Goal: Task Accomplishment & Management: Use online tool/utility

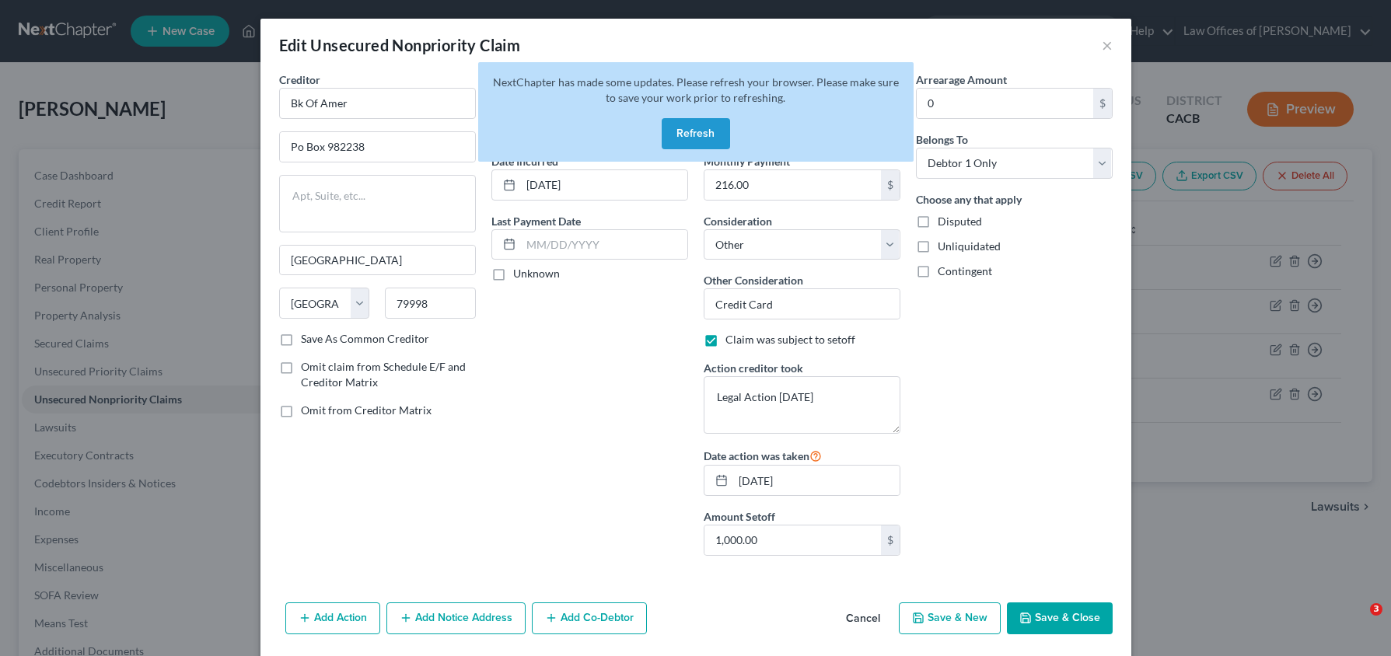
select select "45"
select select "14"
select select "0"
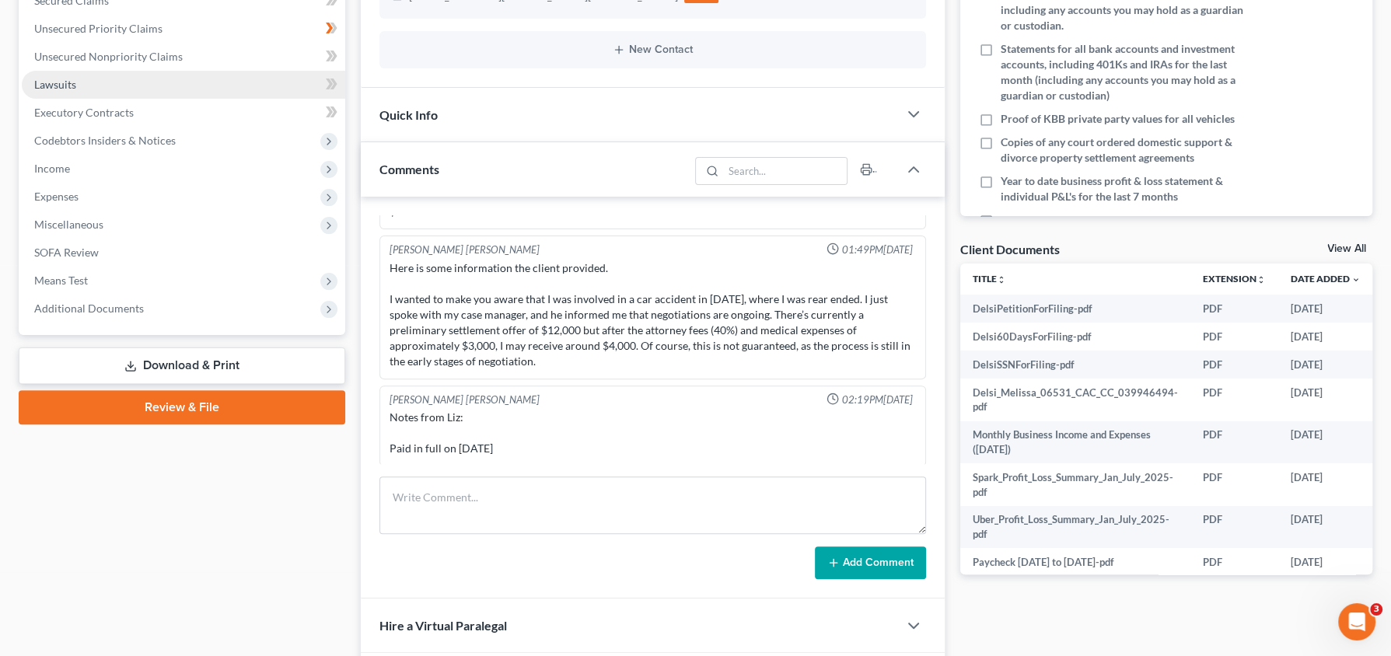
scroll to position [504, 0]
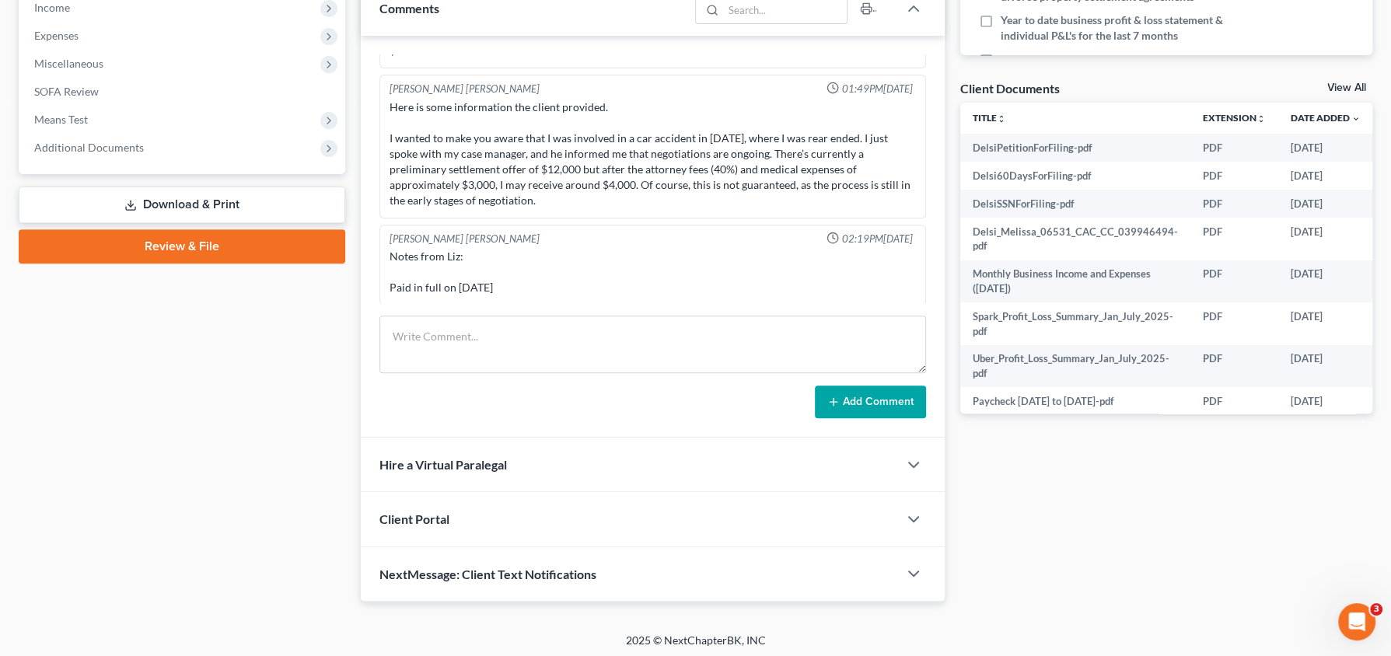
click at [227, 196] on link "Download & Print" at bounding box center [182, 205] width 326 height 37
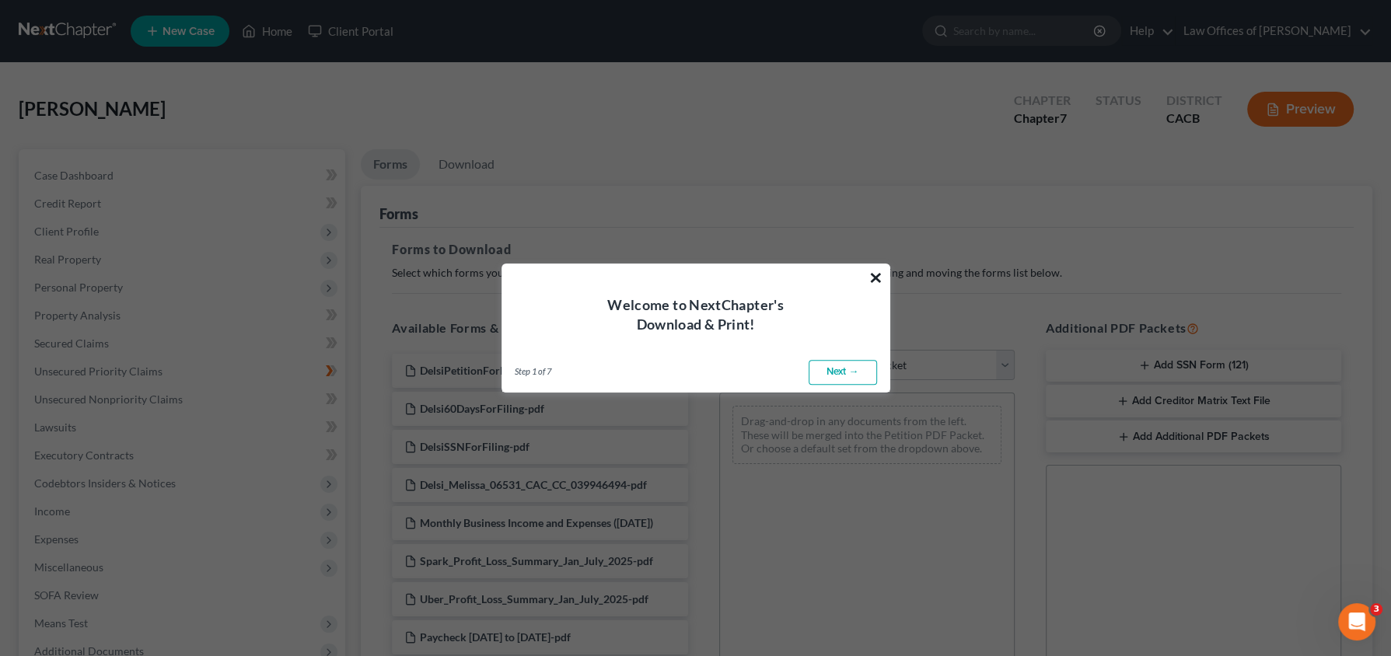
click at [878, 278] on button "×" at bounding box center [875, 277] width 15 height 25
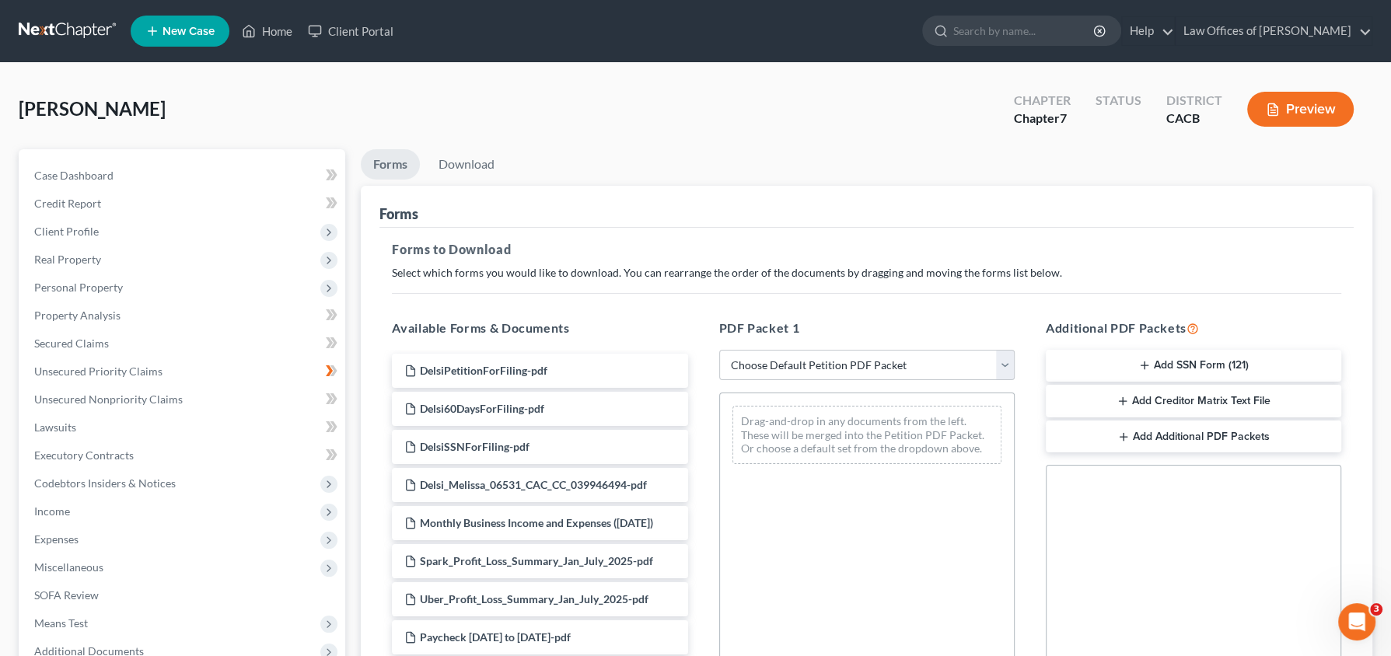
click at [1174, 393] on button "Add Creditor Matrix Text File" at bounding box center [1192, 401] width 295 height 33
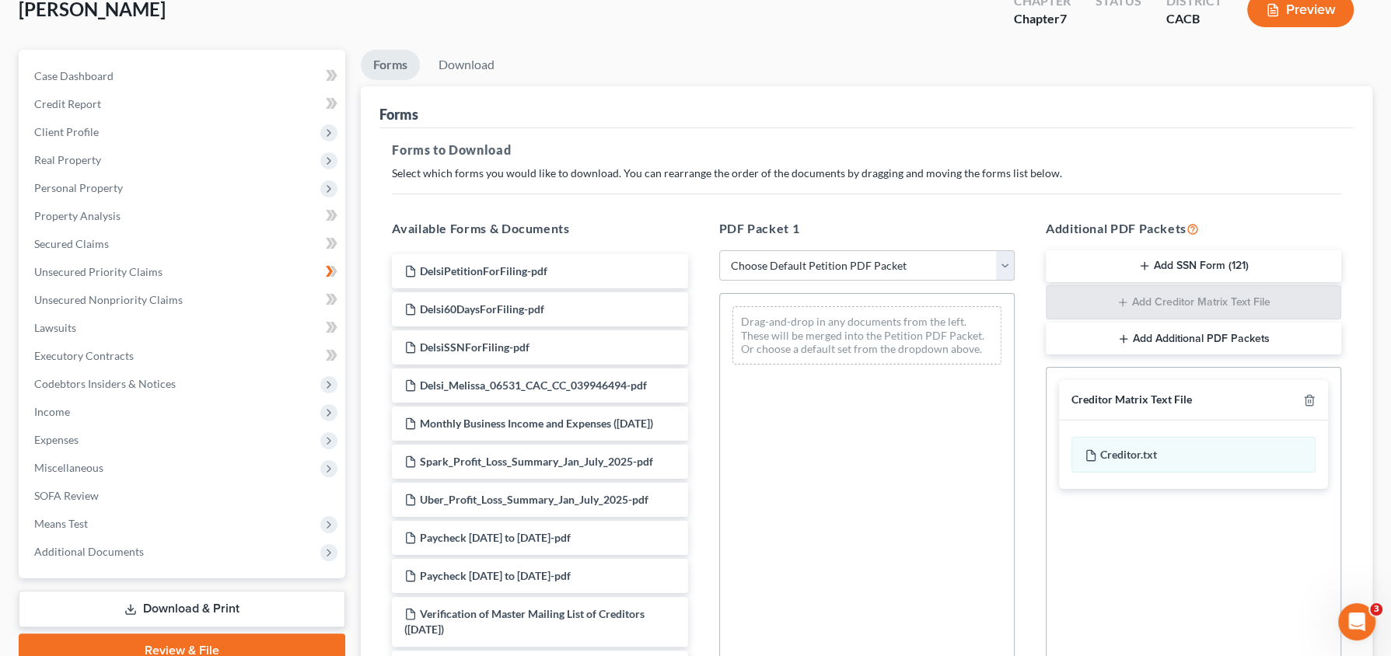
scroll to position [97, 0]
click at [477, 68] on link "Download" at bounding box center [466, 67] width 81 height 30
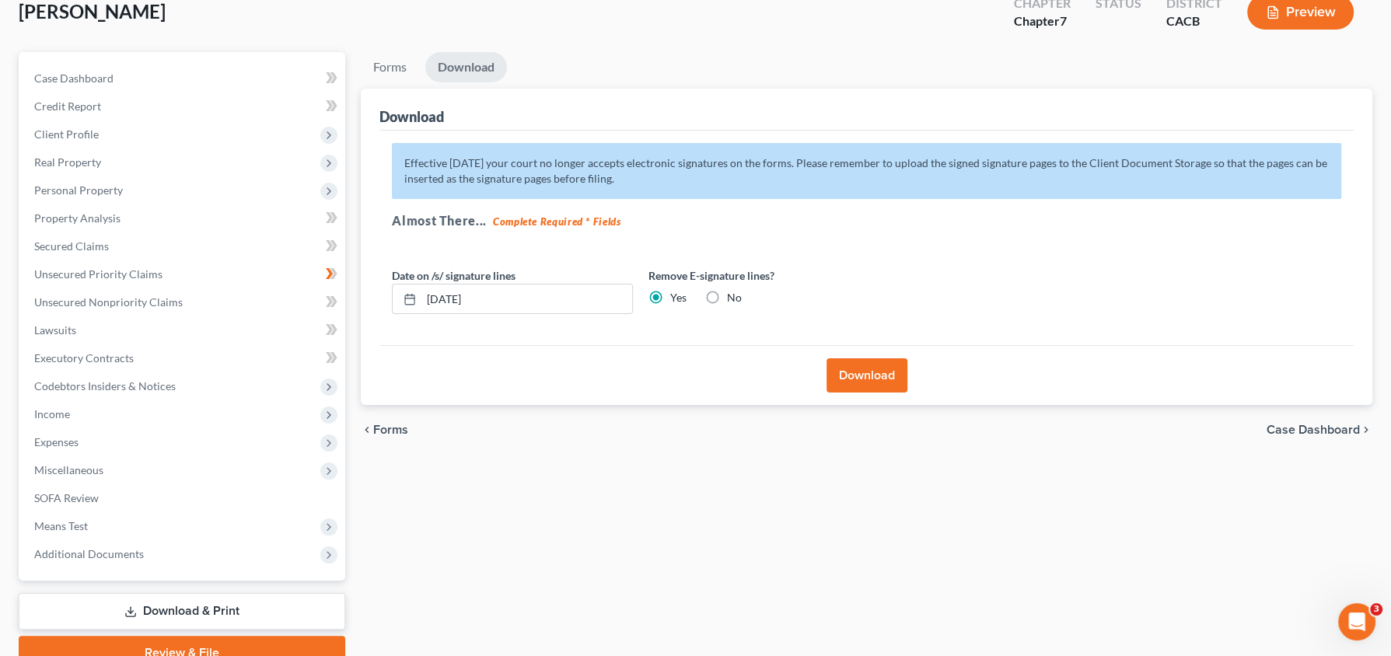
click at [869, 379] on button "Download" at bounding box center [866, 375] width 81 height 34
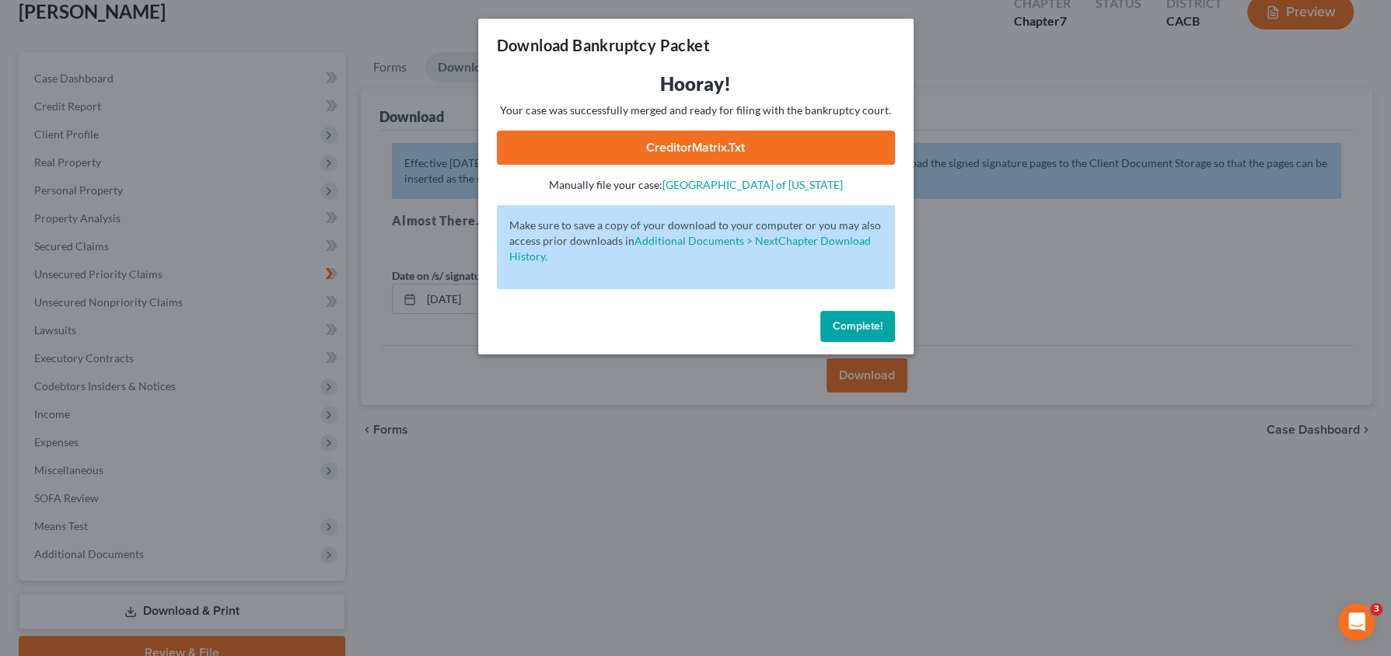
click at [835, 159] on link "CreditorMatrix.txt" at bounding box center [696, 148] width 398 height 34
click at [872, 324] on span "Complete!" at bounding box center [857, 325] width 50 height 13
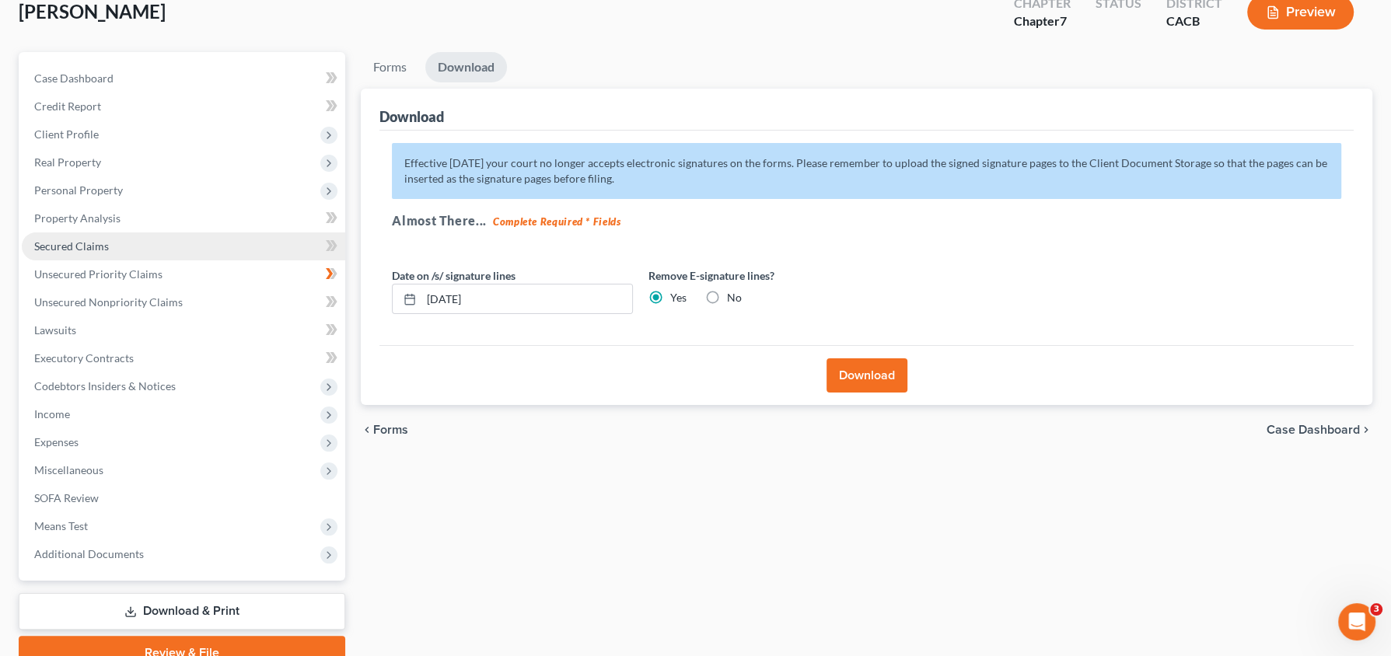
click at [55, 251] on span "Secured Claims" at bounding box center [71, 245] width 75 height 13
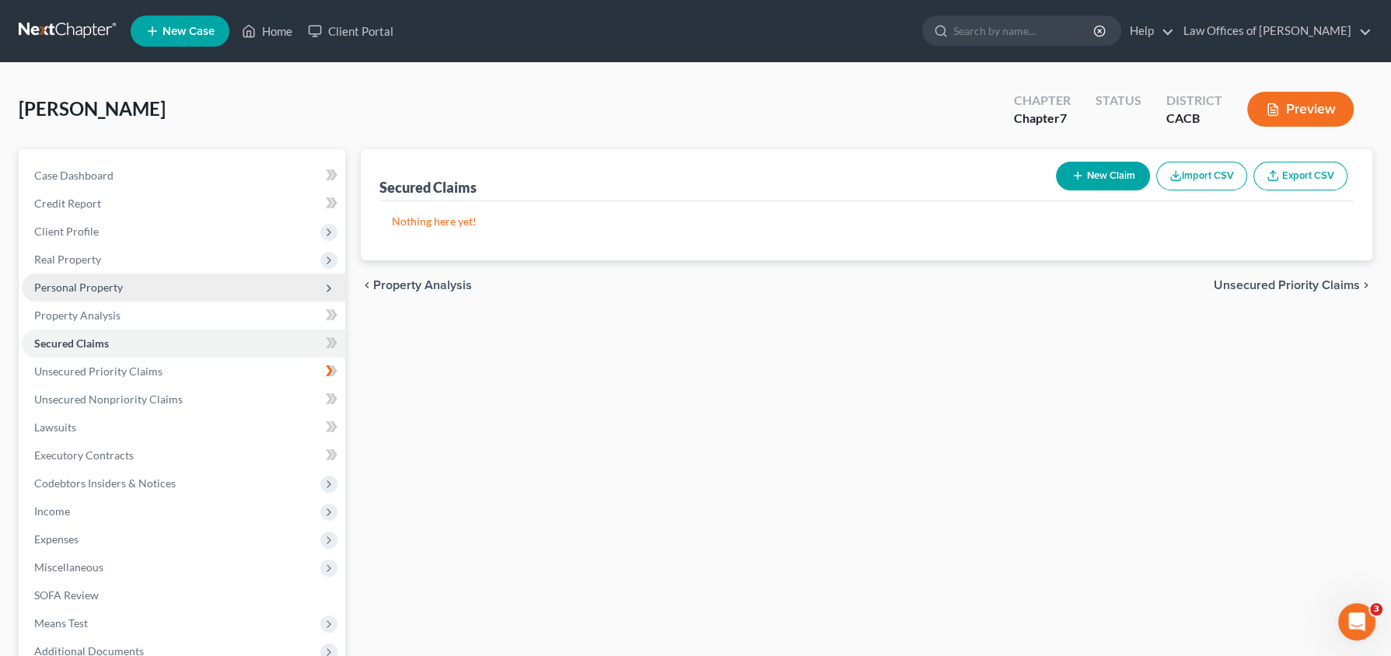
click at [71, 286] on span "Personal Property" at bounding box center [78, 287] width 89 height 13
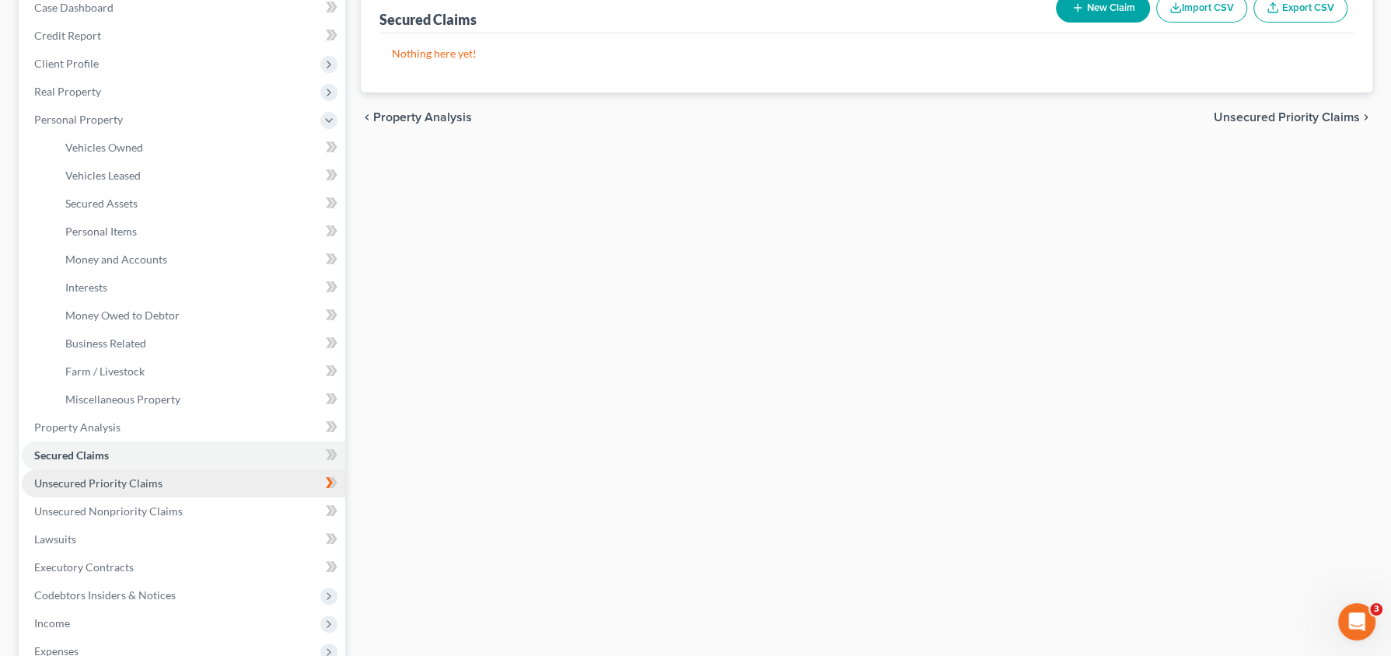
click at [75, 490] on link "Unsecured Priority Claims" at bounding box center [183, 483] width 323 height 28
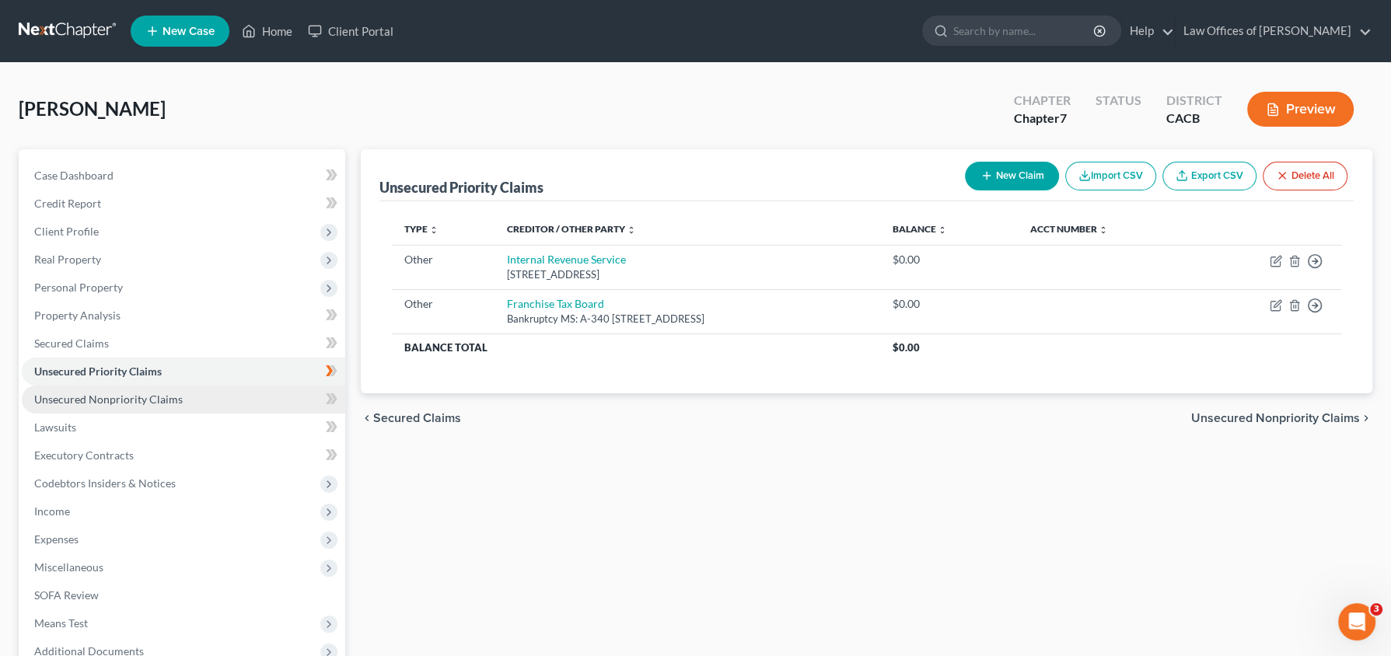
click at [128, 398] on span "Unsecured Nonpriority Claims" at bounding box center [108, 399] width 148 height 13
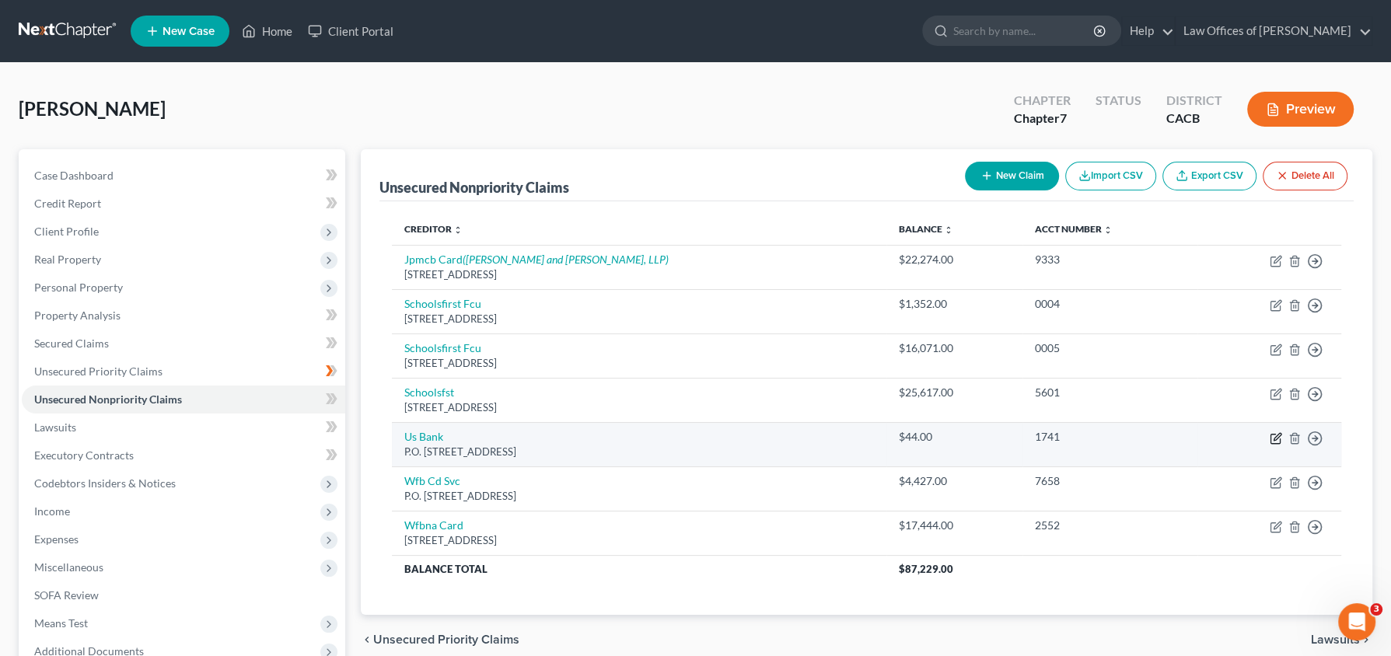
click at [1276, 435] on icon "button" at bounding box center [1275, 438] width 12 height 12
select select "26"
select select "14"
select select "0"
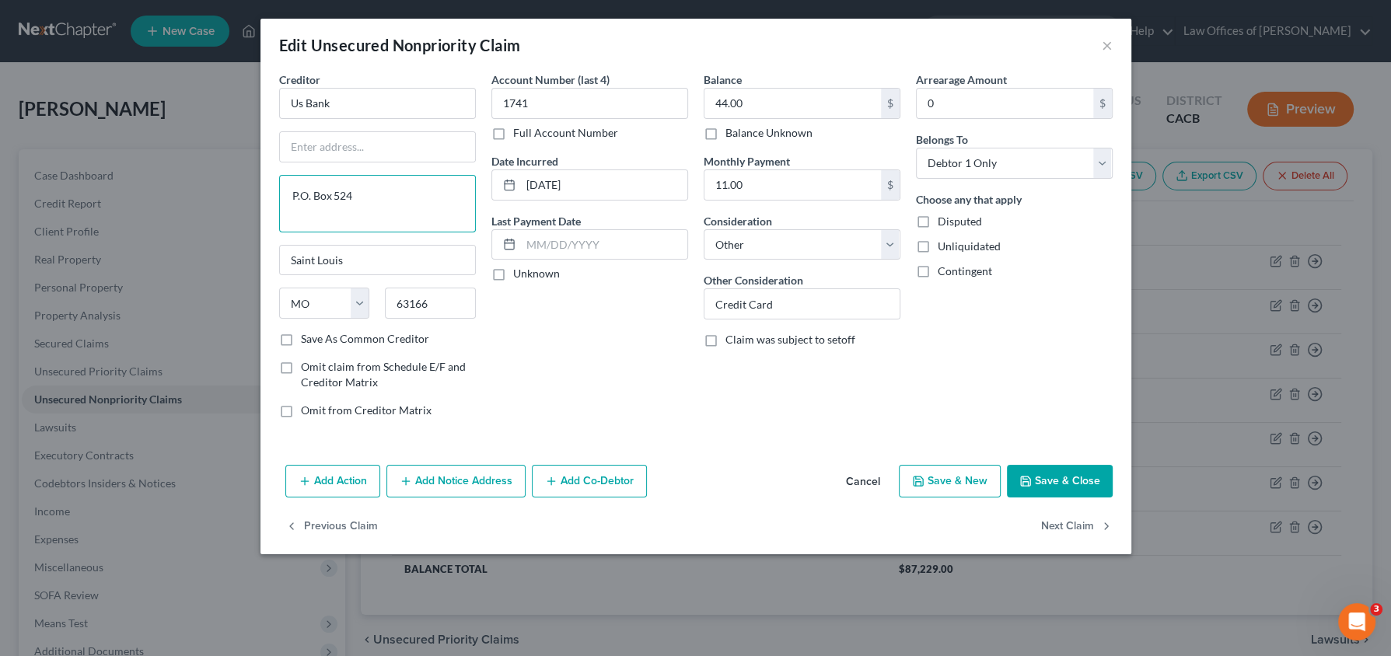
click at [360, 216] on textarea "P.O. Box 524" at bounding box center [377, 204] width 197 height 58
type textarea "P.O. Box 524"
click at [1077, 476] on button "Save & Close" at bounding box center [1060, 481] width 106 height 33
